Goal: Task Accomplishment & Management: Manage account settings

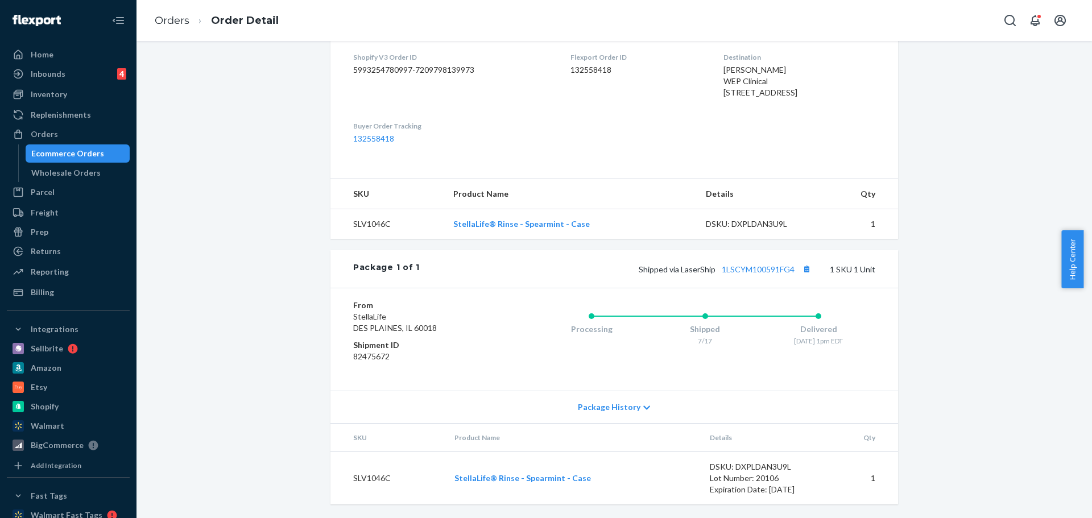
scroll to position [323, 0]
click at [623, 464] on td "StellaLife® Rinse - Spearmint - Case" at bounding box center [574, 478] width 256 height 53
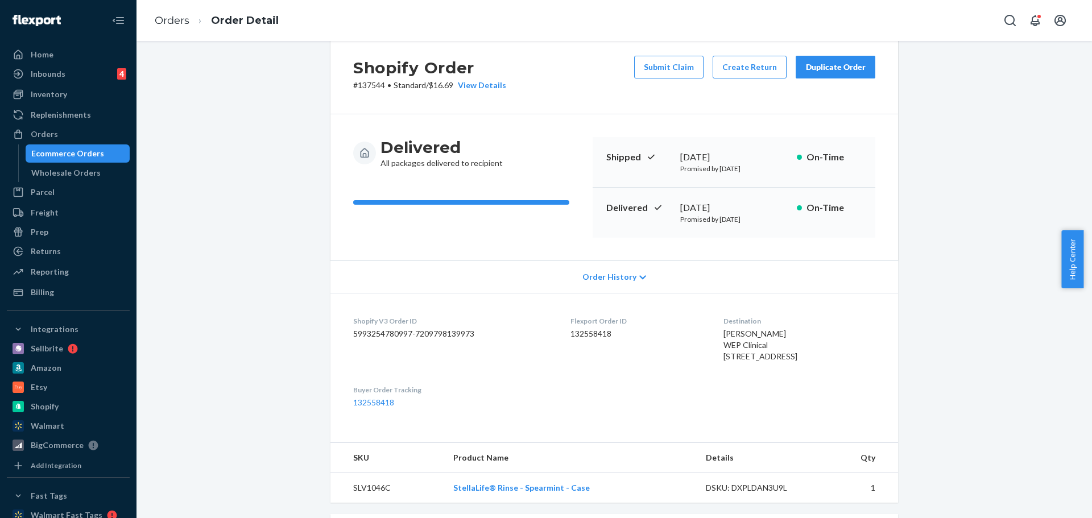
scroll to position [0, 0]
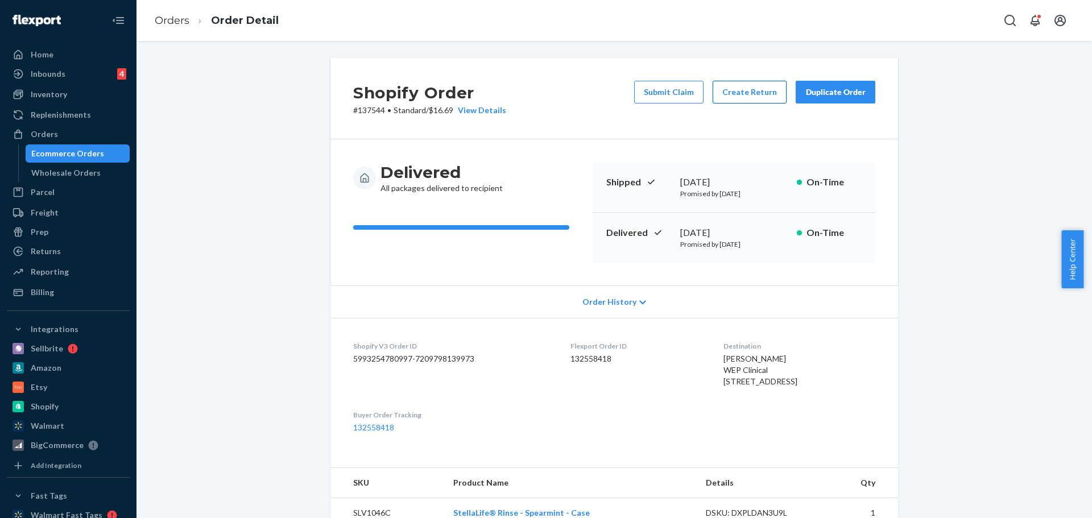
click at [743, 94] on button "Create Return" at bounding box center [750, 92] width 74 height 23
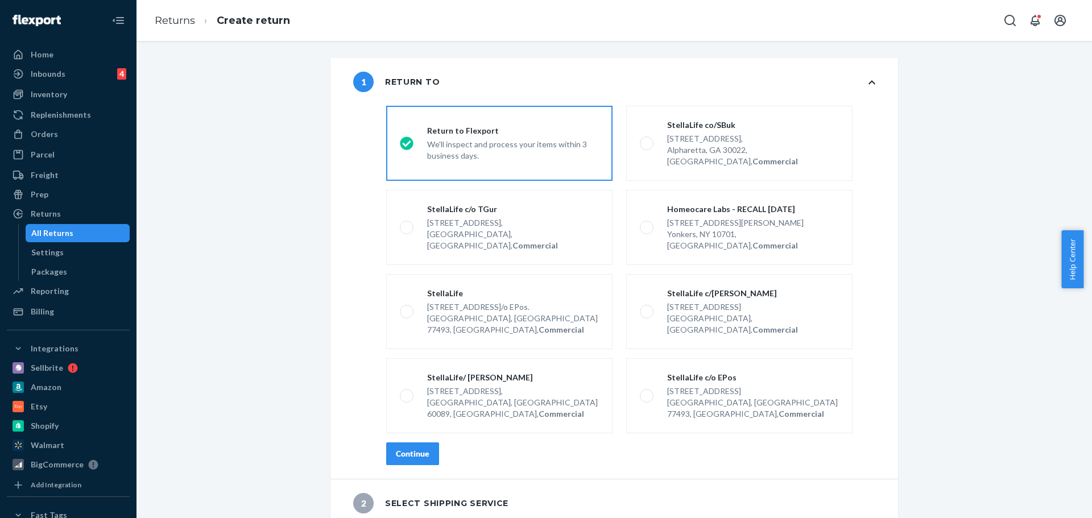
click at [403, 119] on label "Return to Flexport We'll inspect and process your items within 3 business days." at bounding box center [499, 143] width 226 height 75
click at [403, 140] on input "Return to Flexport We'll inspect and process your items within 3 business days." at bounding box center [403, 143] width 7 height 7
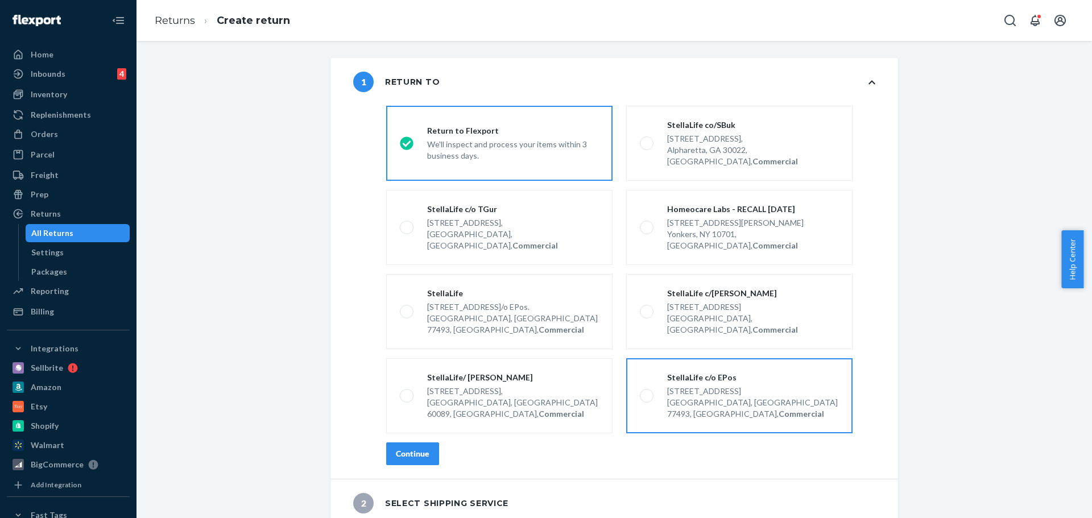
click at [691, 386] on div "[STREET_ADDRESS]" at bounding box center [753, 391] width 172 height 11
click at [648, 393] on input "StellaLife c/o EPos [STREET_ADDRESS], Commercial" at bounding box center [643, 396] width 7 height 7
radio input "true"
click at [396, 448] on div "Continue" at bounding box center [413, 453] width 34 height 11
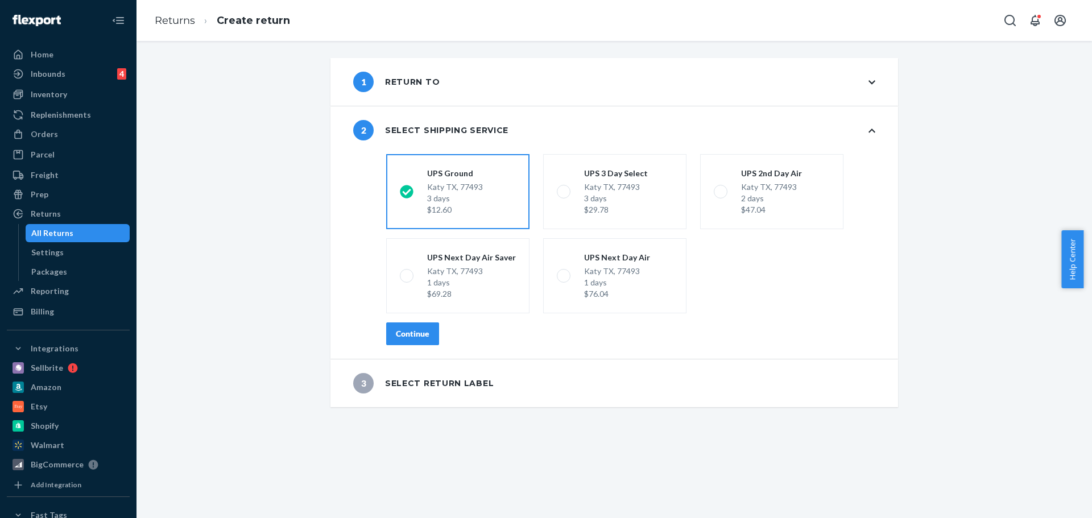
click at [426, 335] on button "Continue" at bounding box center [412, 334] width 53 height 23
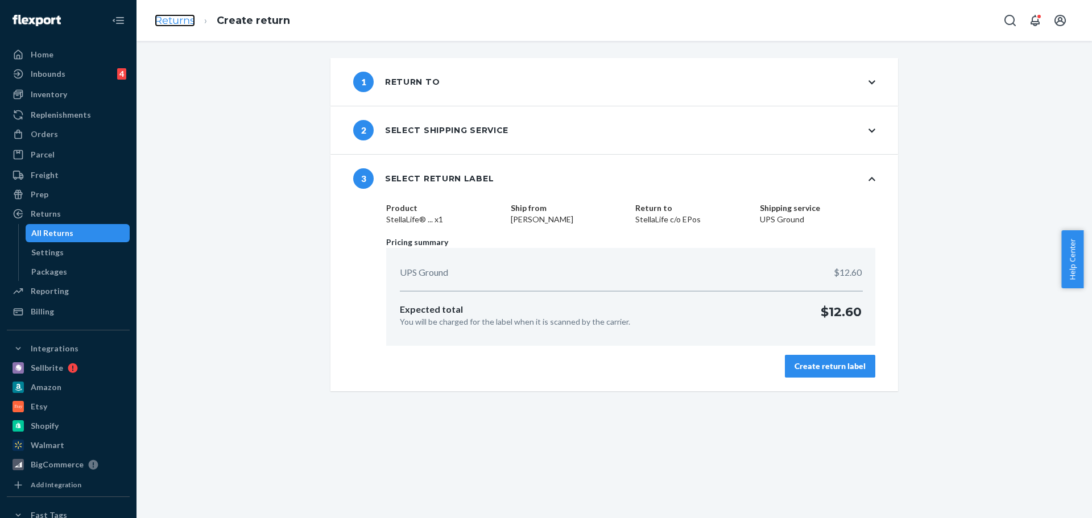
click at [166, 25] on link "Returns" at bounding box center [175, 20] width 40 height 13
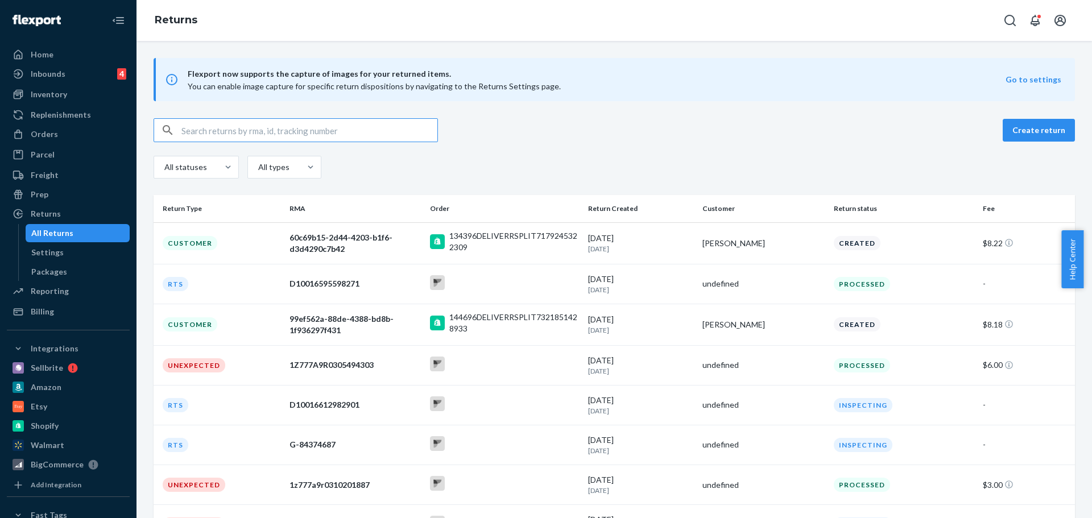
click at [196, 127] on input "text" at bounding box center [310, 130] width 256 height 23
click at [55, 139] on div "Orders" at bounding box center [44, 134] width 27 height 11
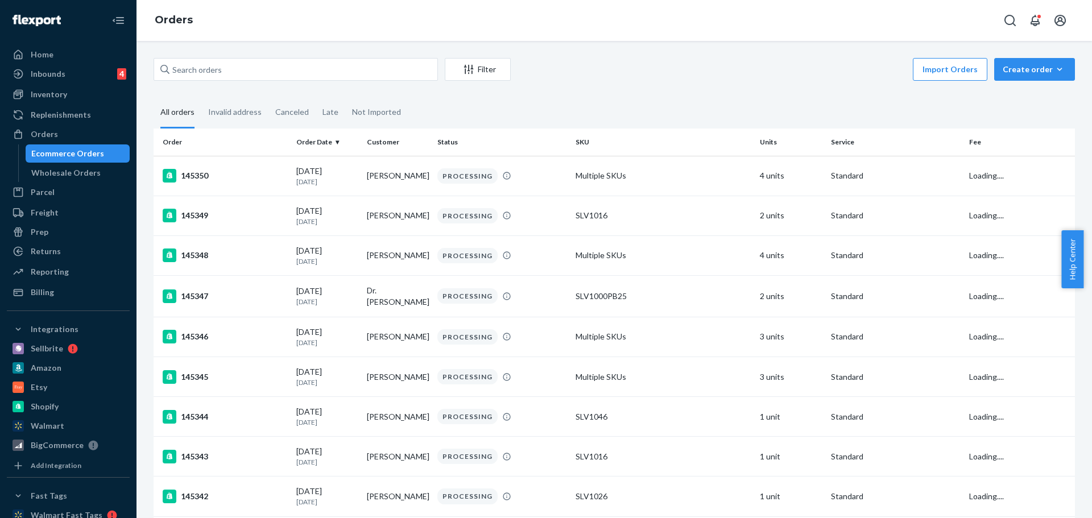
click at [206, 81] on div "Filter Import Orders Create order Ecommerce order Removal order" at bounding box center [615, 71] width 922 height 26
click at [205, 72] on input "text" at bounding box center [296, 69] width 285 height 23
paste input "137544"
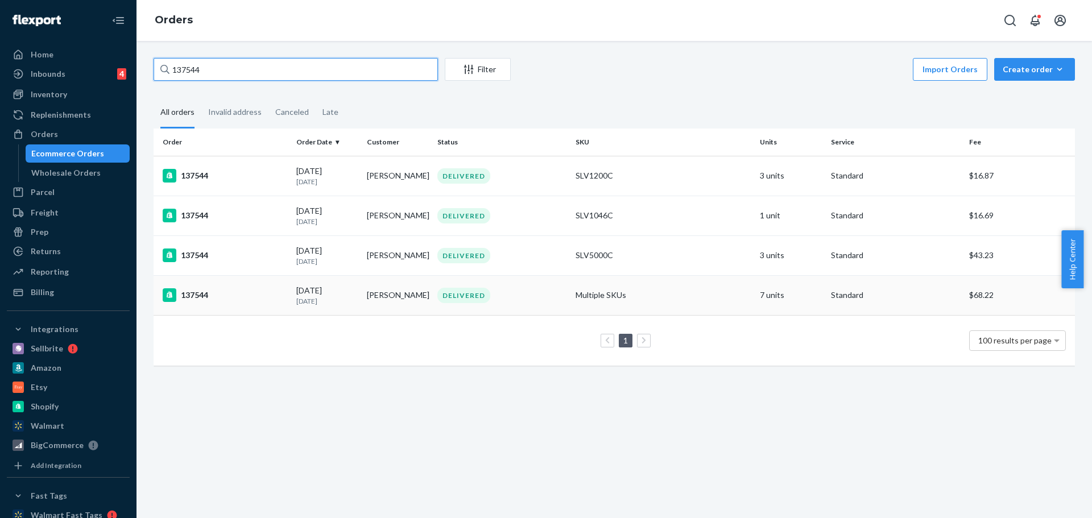
type input "137544"
click at [204, 294] on div "137544" at bounding box center [225, 295] width 125 height 14
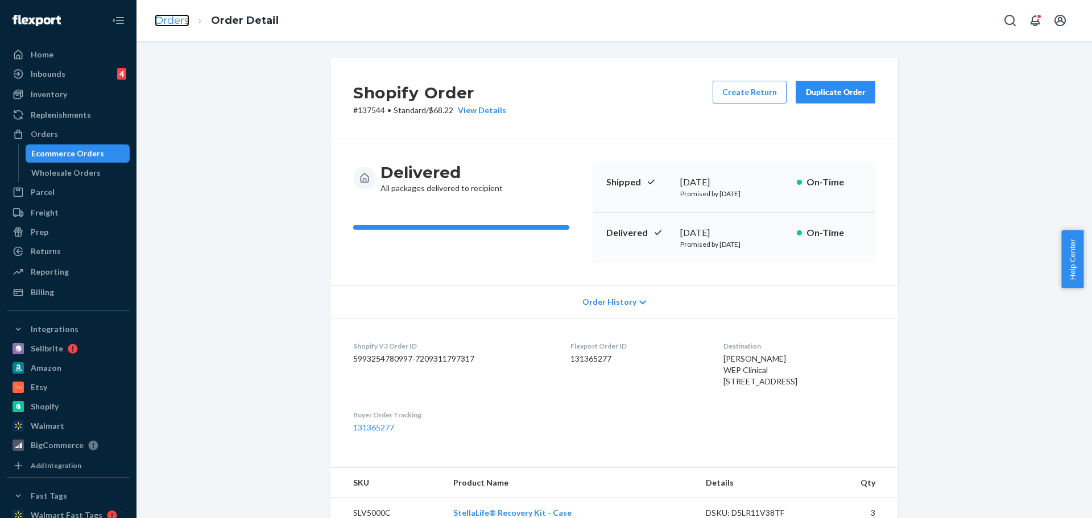
click at [171, 18] on link "Orders" at bounding box center [172, 20] width 35 height 13
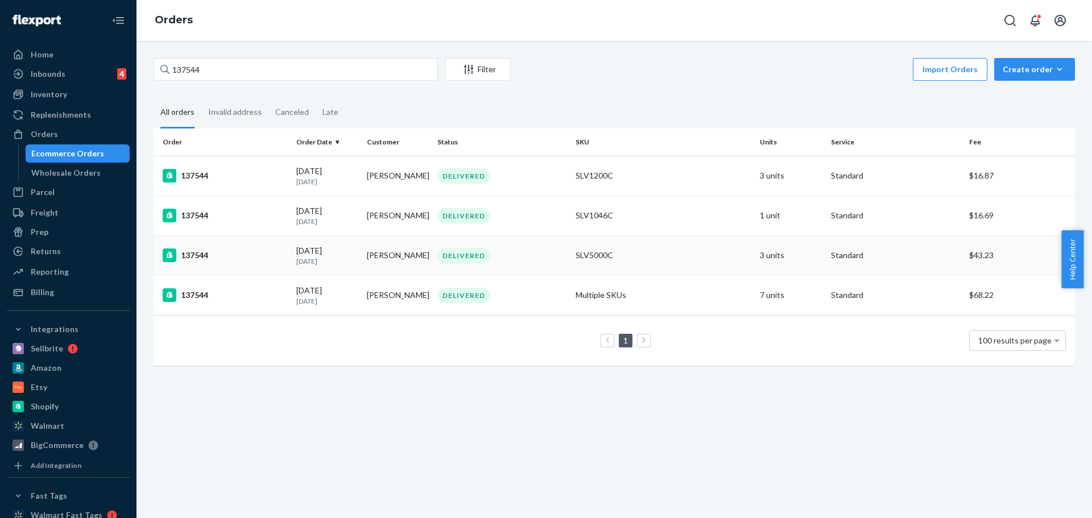
click at [194, 256] on div "137544" at bounding box center [225, 256] width 125 height 14
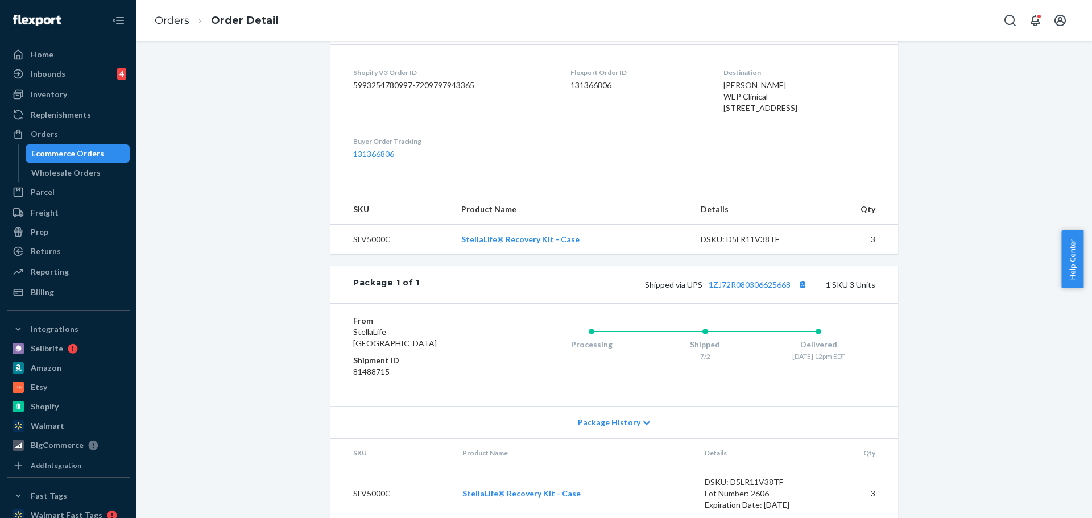
scroll to position [323, 0]
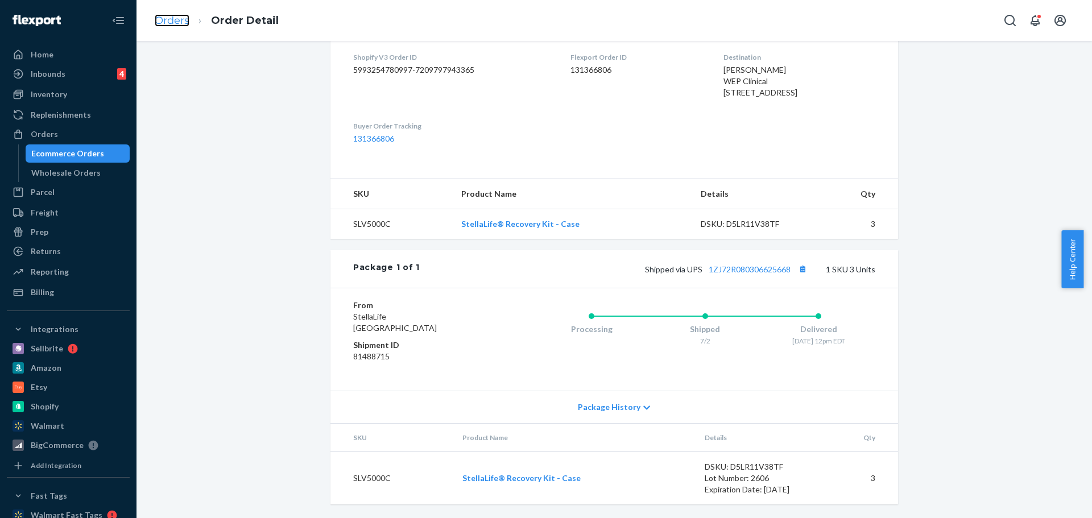
click at [168, 24] on link "Orders" at bounding box center [172, 20] width 35 height 13
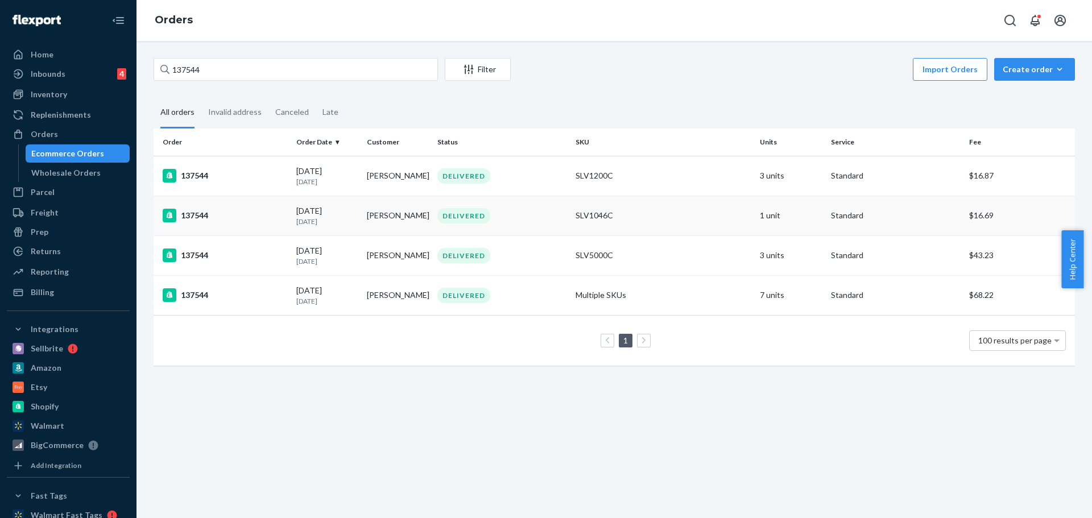
click at [193, 216] on div "137544" at bounding box center [225, 216] width 125 height 14
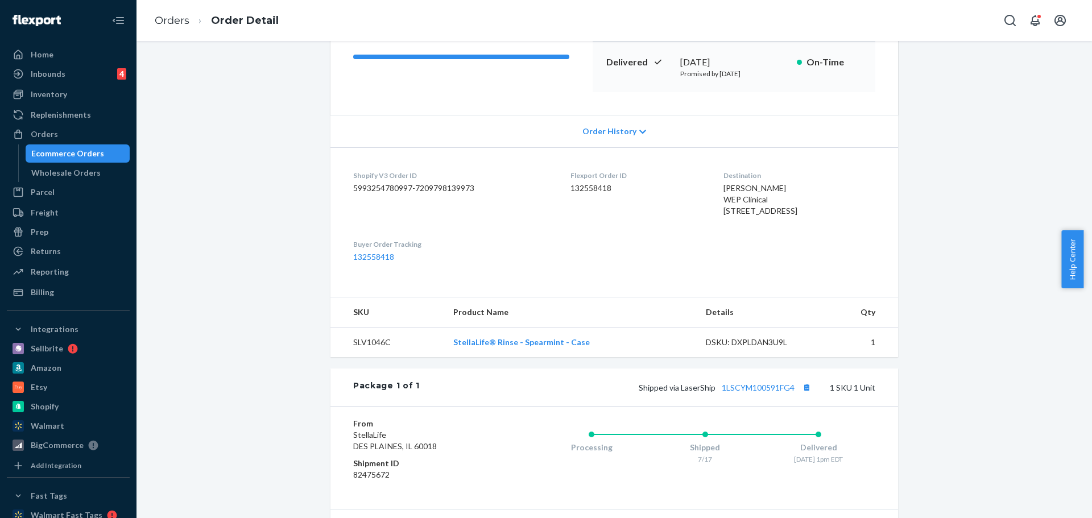
scroll to position [323, 0]
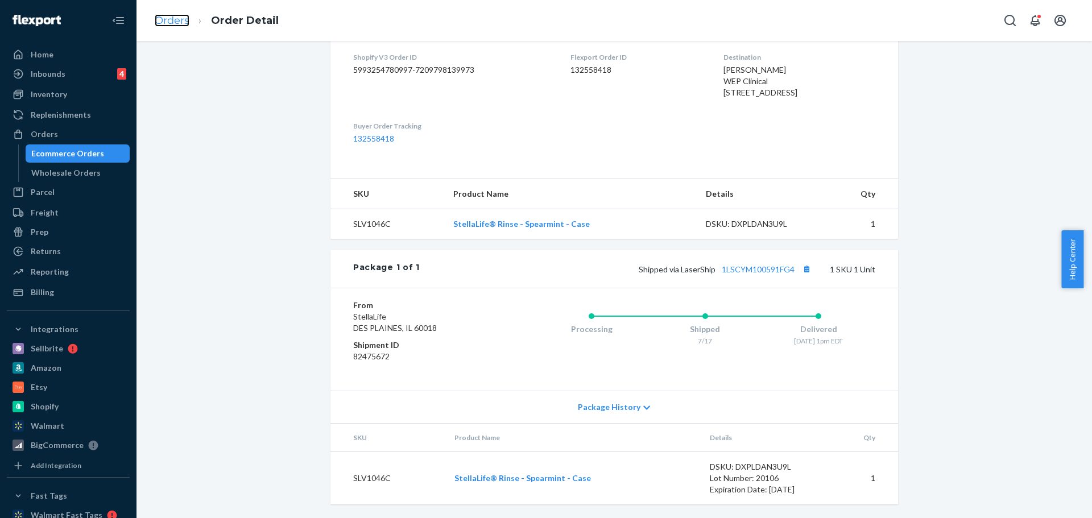
click at [170, 19] on link "Orders" at bounding box center [172, 20] width 35 height 13
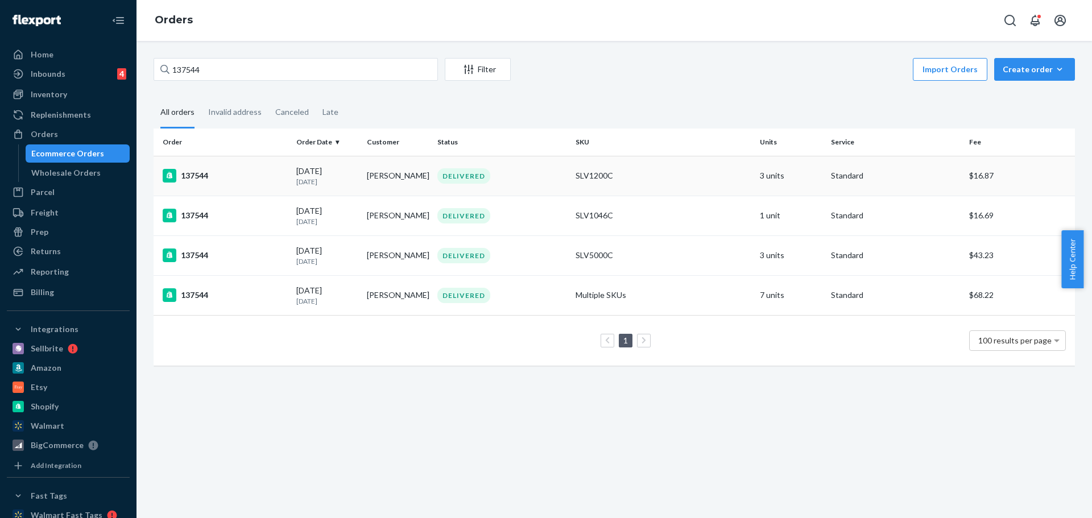
click at [196, 176] on div "137544" at bounding box center [225, 176] width 125 height 14
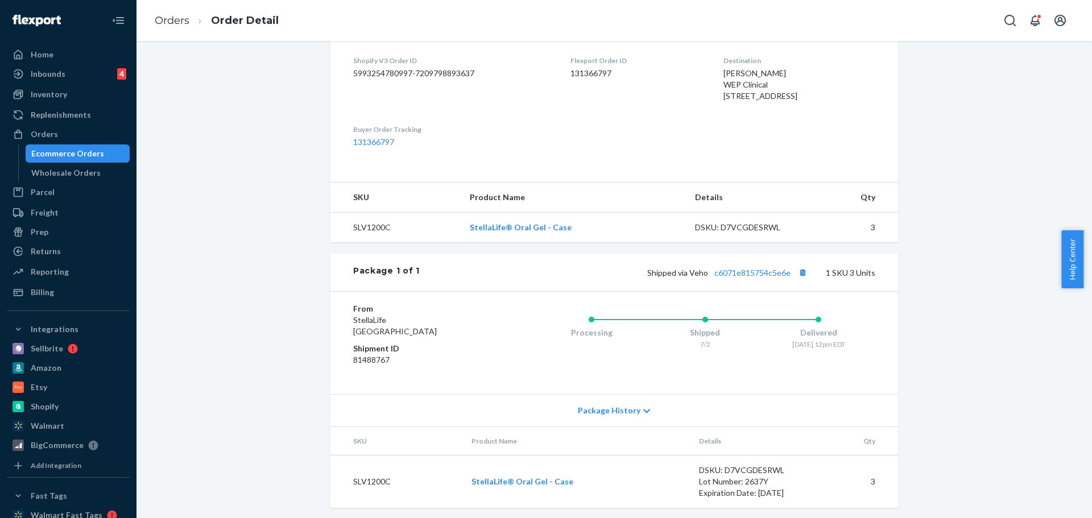
scroll to position [323, 0]
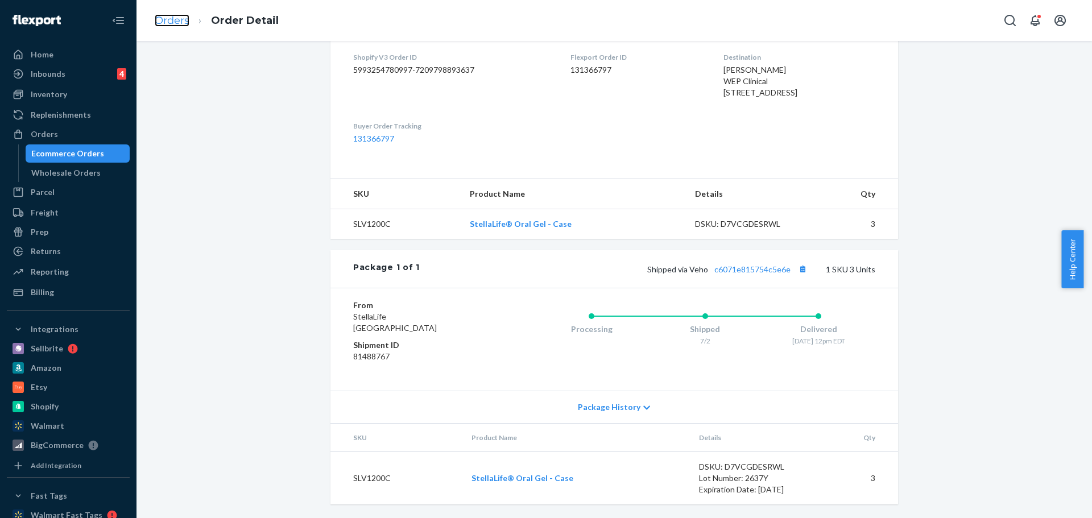
click at [175, 26] on link "Orders" at bounding box center [172, 20] width 35 height 13
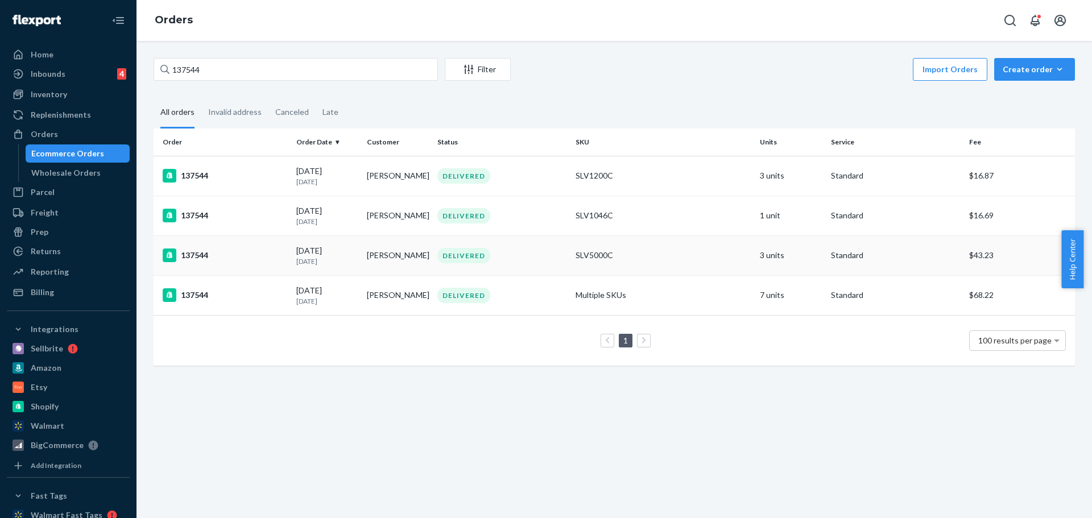
click at [197, 257] on div "137544" at bounding box center [225, 256] width 125 height 14
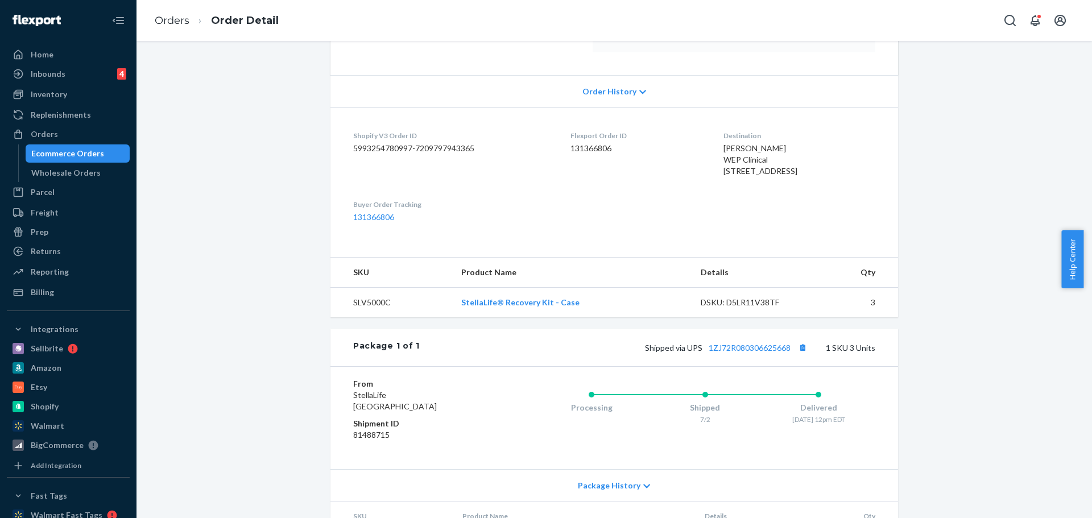
scroll to position [323, 0]
